Goal: Find specific page/section: Find specific page/section

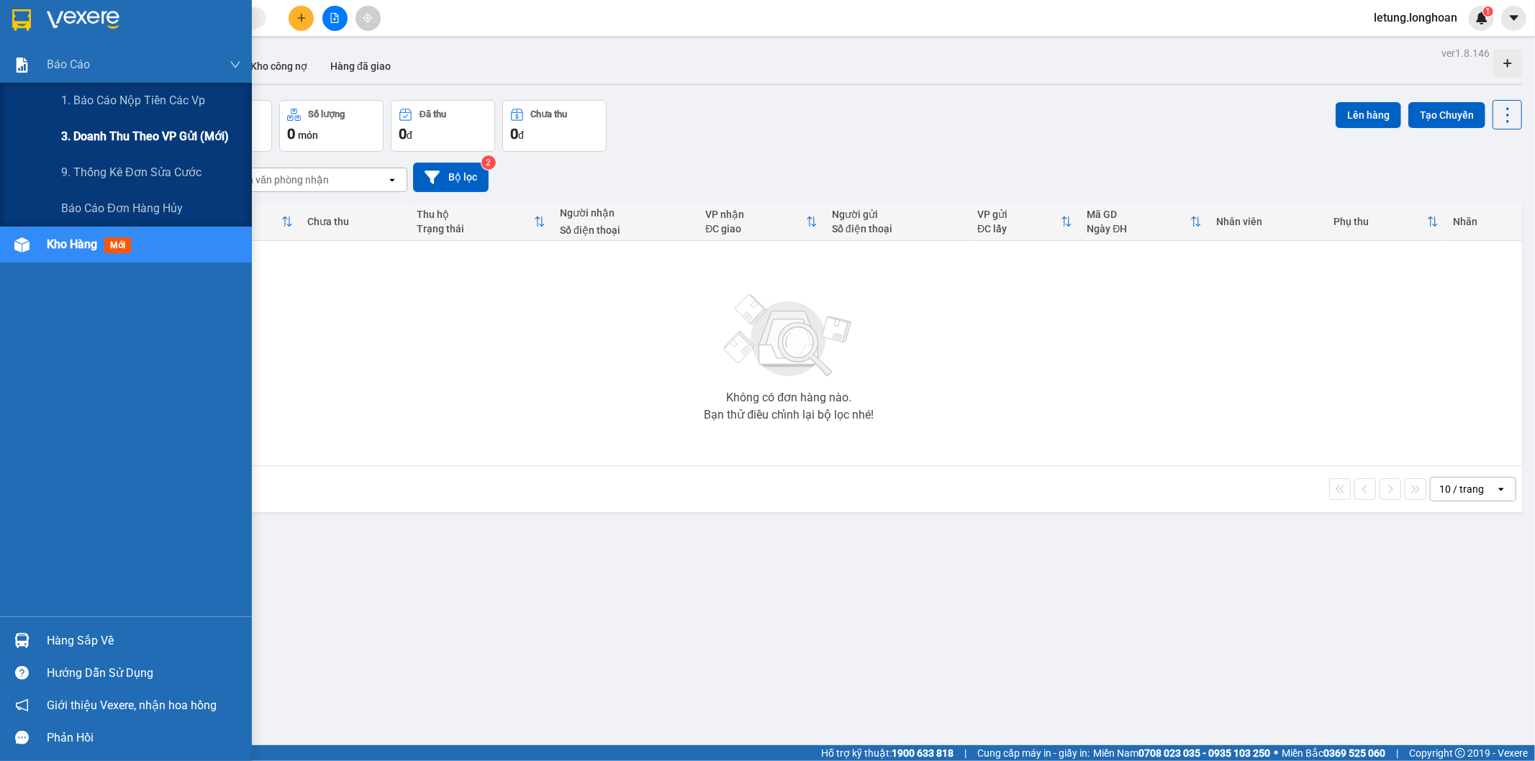
click at [138, 133] on span "3. Doanh Thu theo VP Gửi (mới)" at bounding box center [145, 136] width 168 height 18
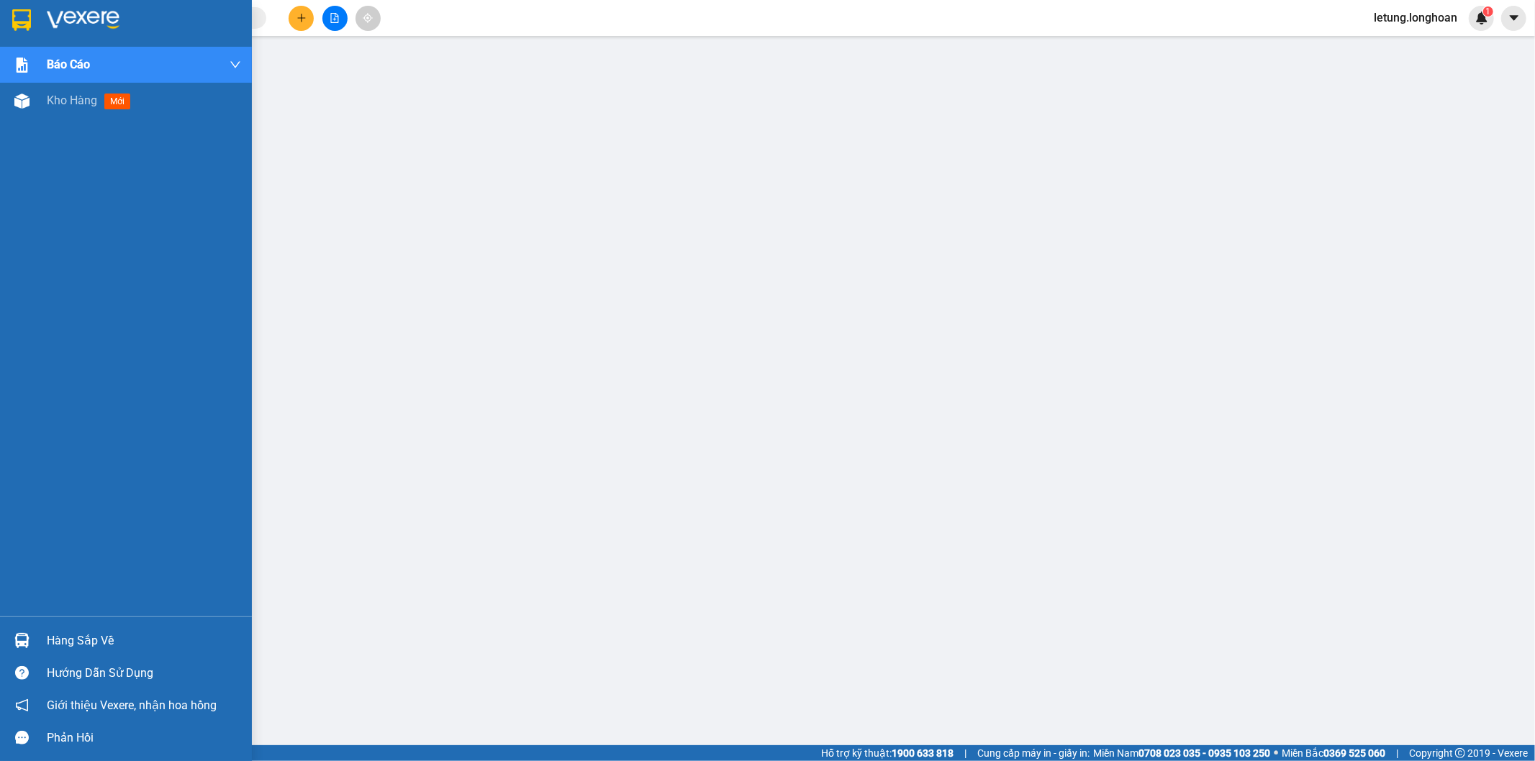
click at [16, 9] on img at bounding box center [21, 20] width 19 height 22
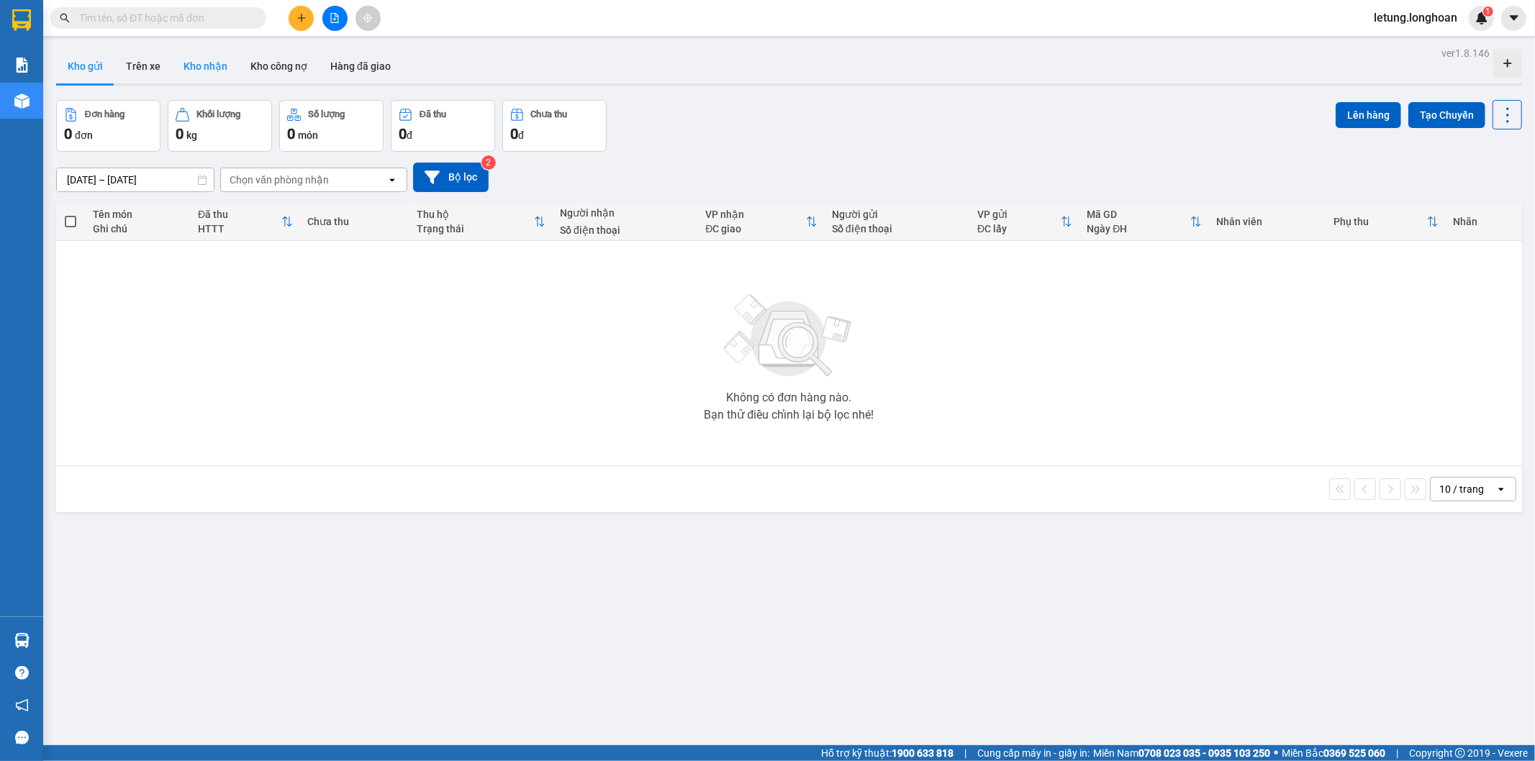
click at [209, 61] on button "Kho nhận" at bounding box center [205, 66] width 67 height 35
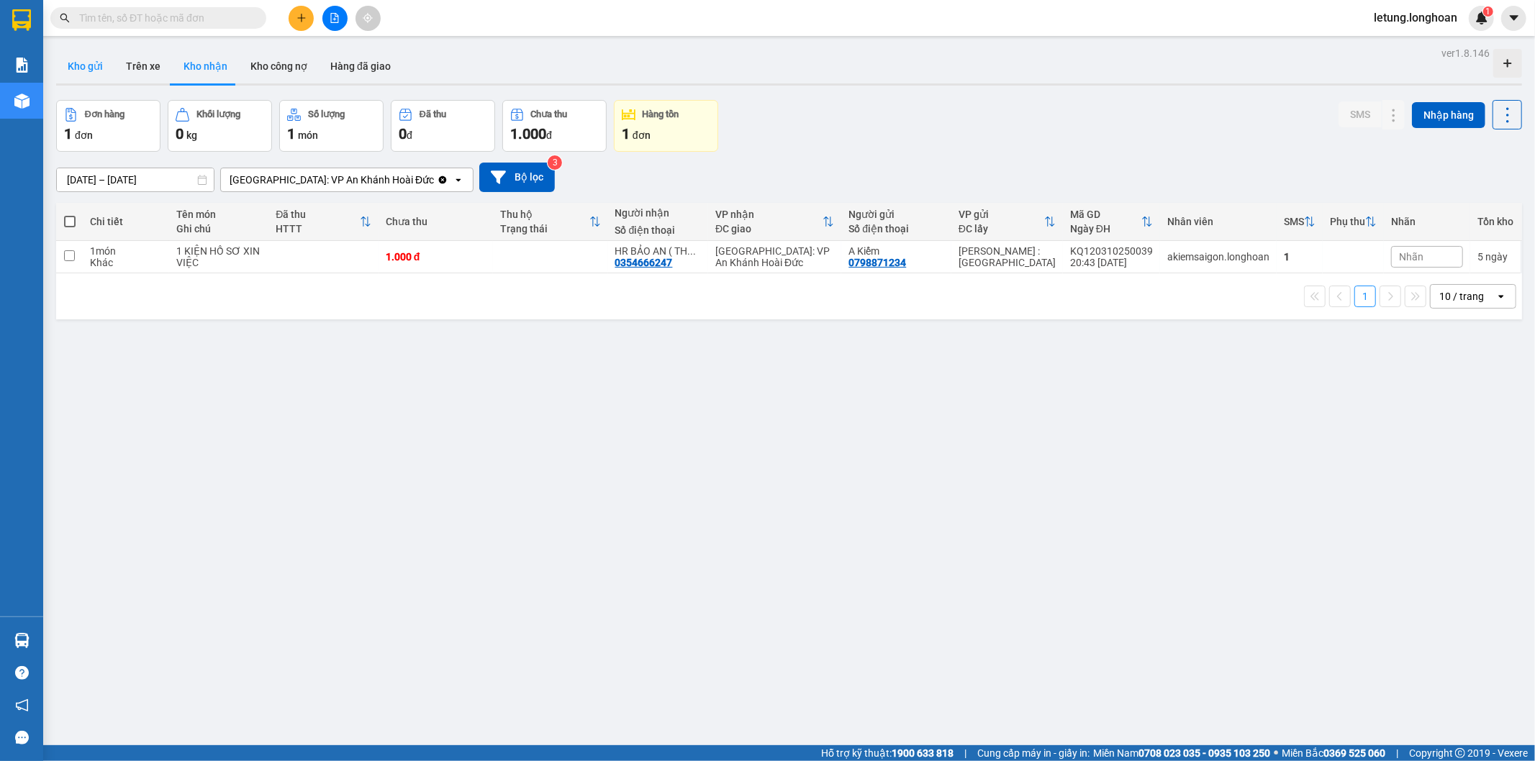
click at [82, 69] on button "Kho gửi" at bounding box center [85, 66] width 58 height 35
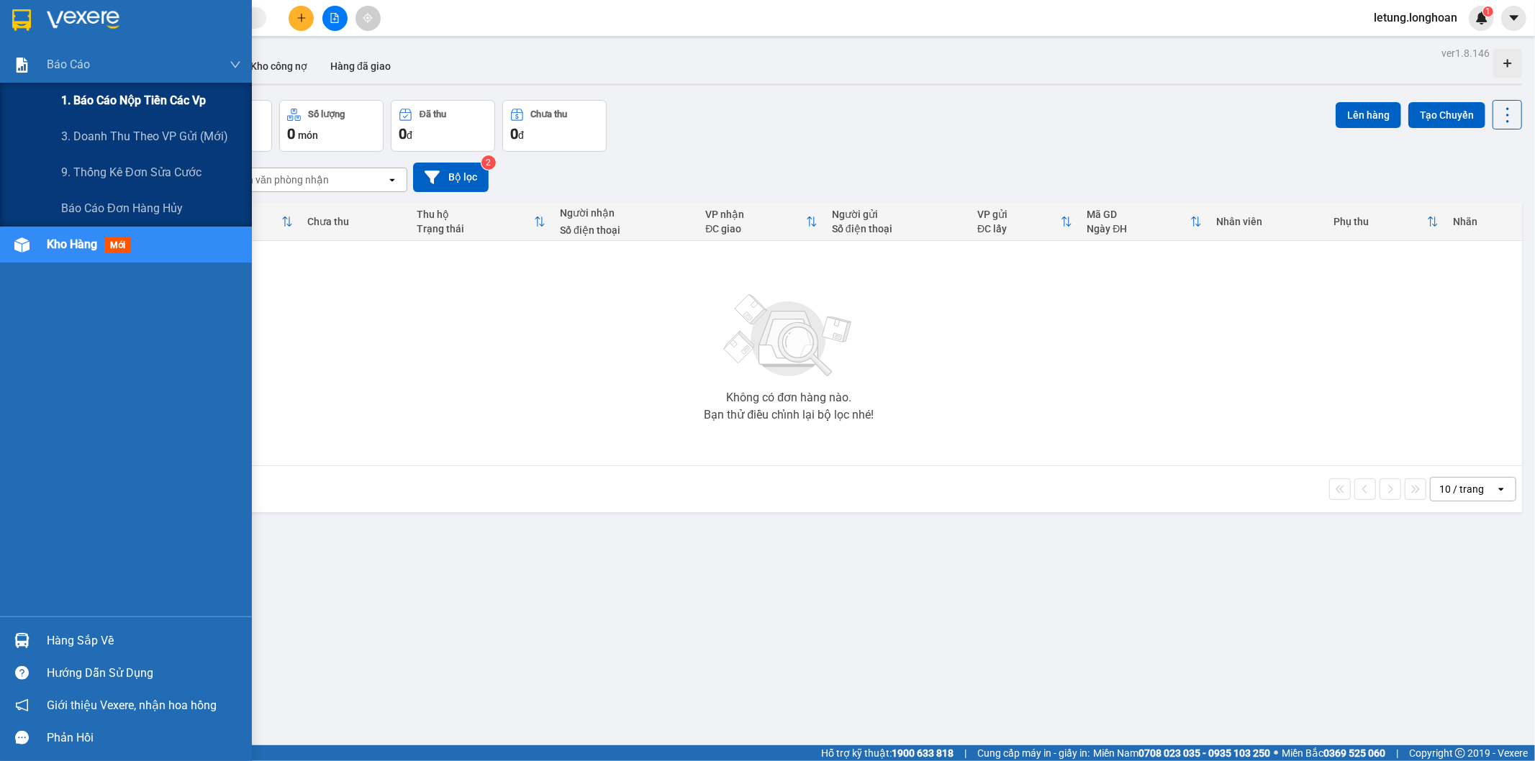
click at [118, 99] on span "1. Báo cáo nộp tiền các vp" at bounding box center [133, 100] width 145 height 18
